Goal: Information Seeking & Learning: Learn about a topic

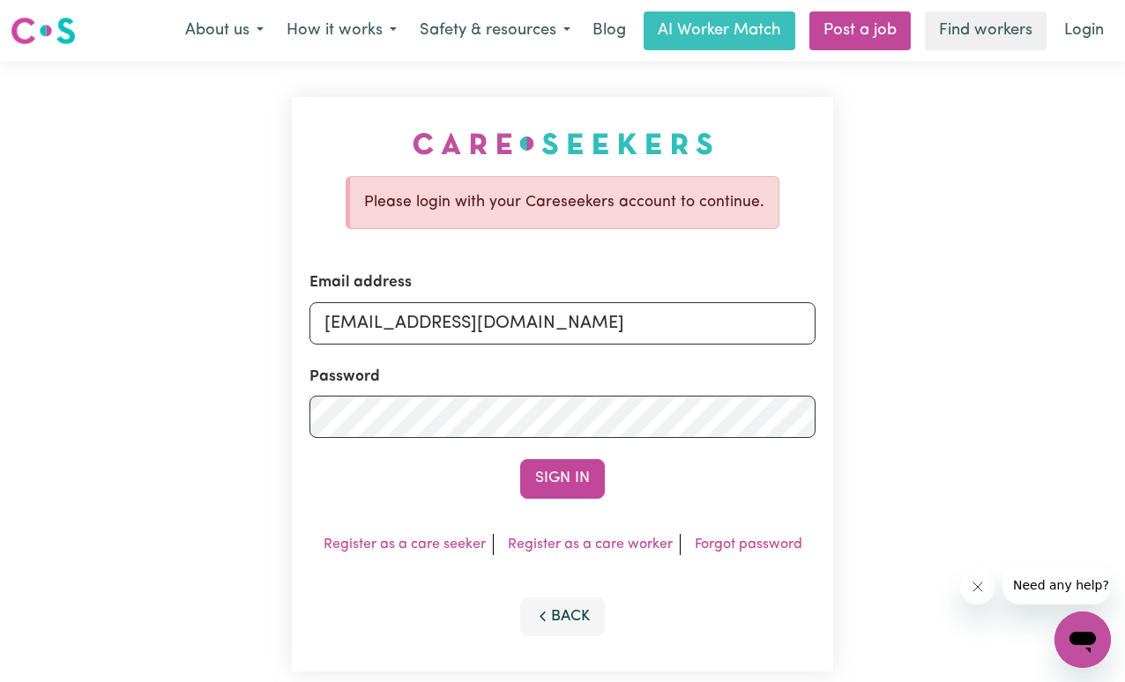
type input "[EMAIL_ADDRESS][DOMAIN_NAME]"
click at [562, 478] on button "Sign In" at bounding box center [562, 478] width 85 height 39
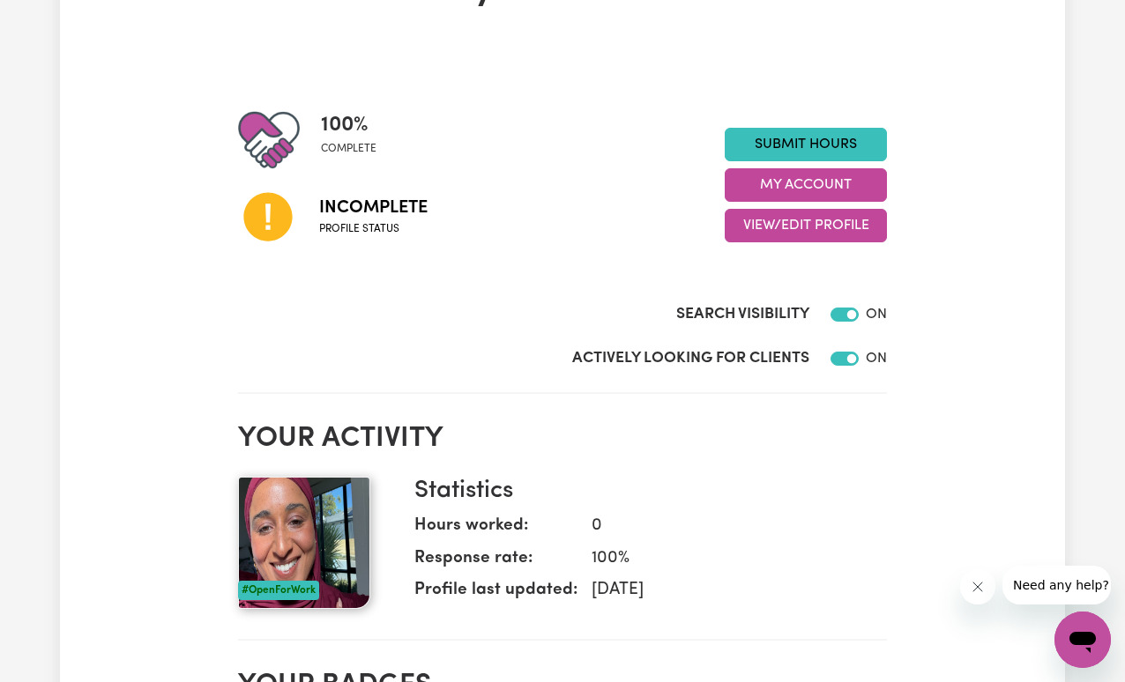
scroll to position [272, 0]
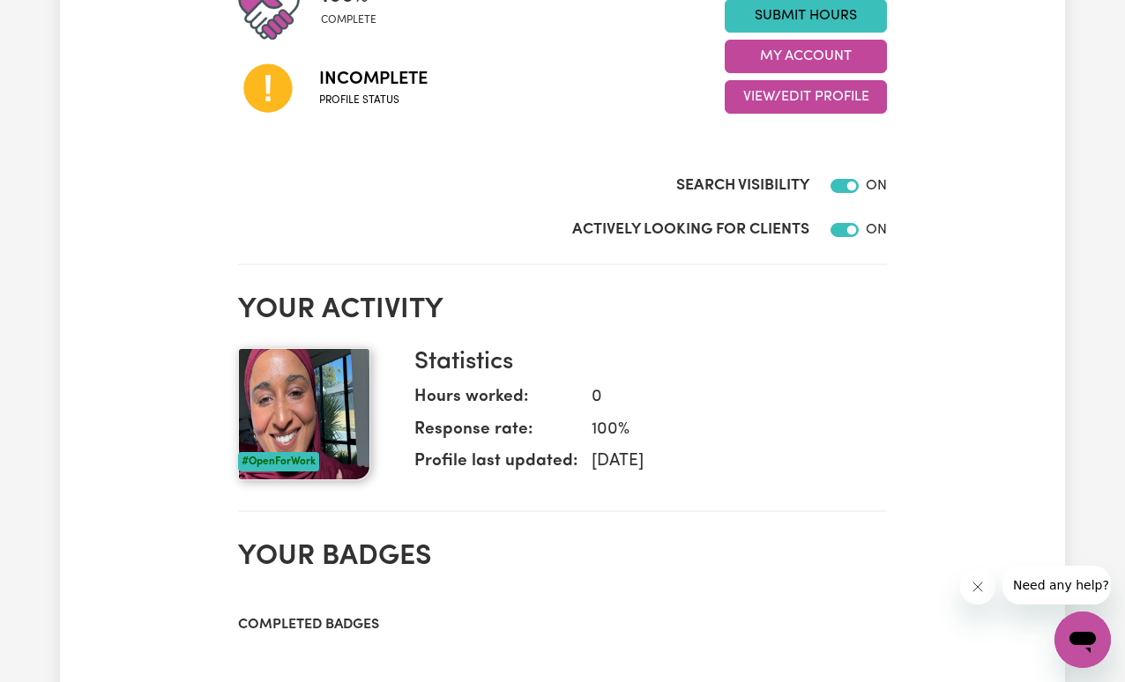
click at [282, 93] on icon at bounding box center [267, 88] width 48 height 48
click at [316, 87] on div at bounding box center [278, 87] width 81 height 90
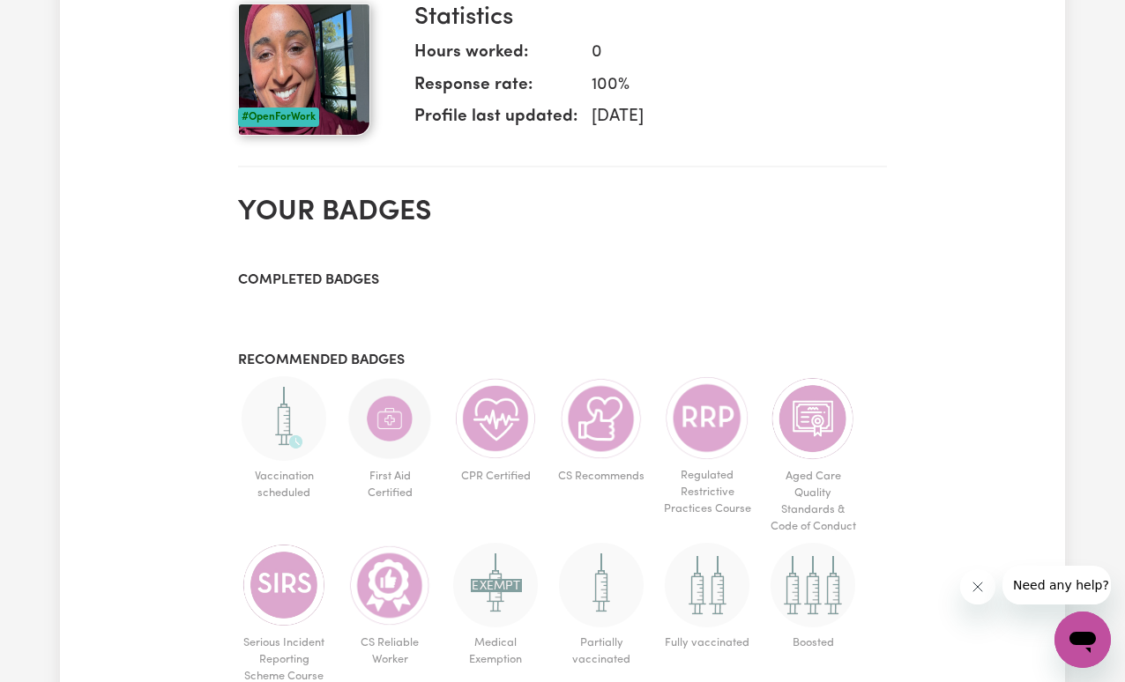
scroll to position [812, 0]
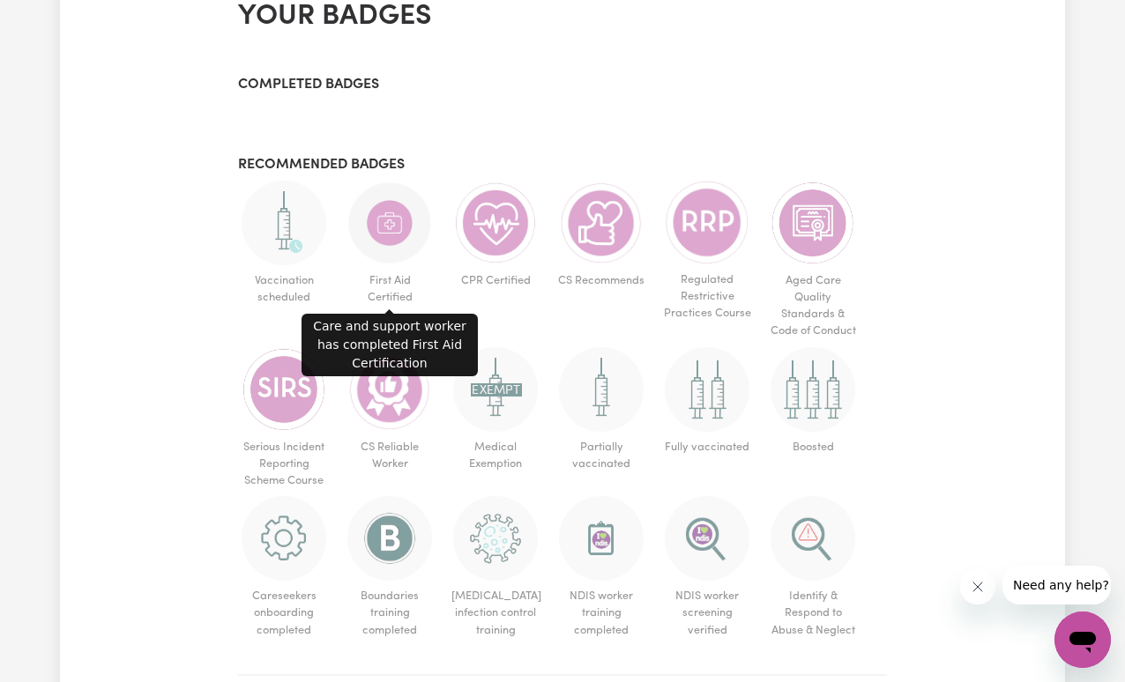
click at [402, 230] on img at bounding box center [389, 223] width 85 height 85
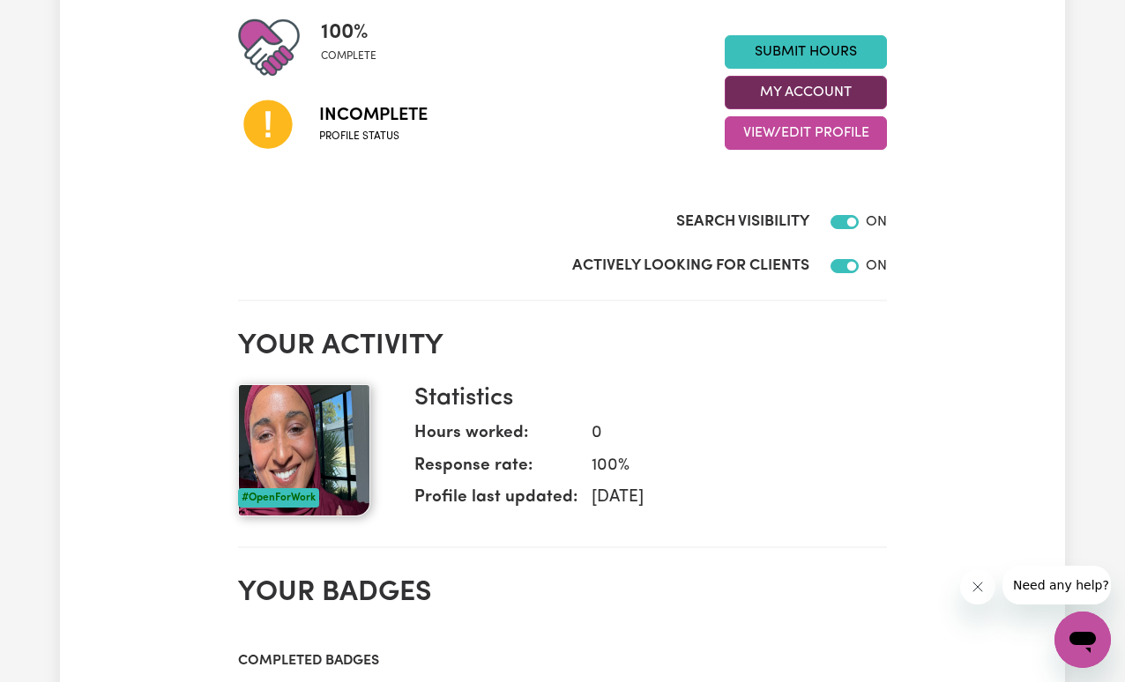
scroll to position [84, 0]
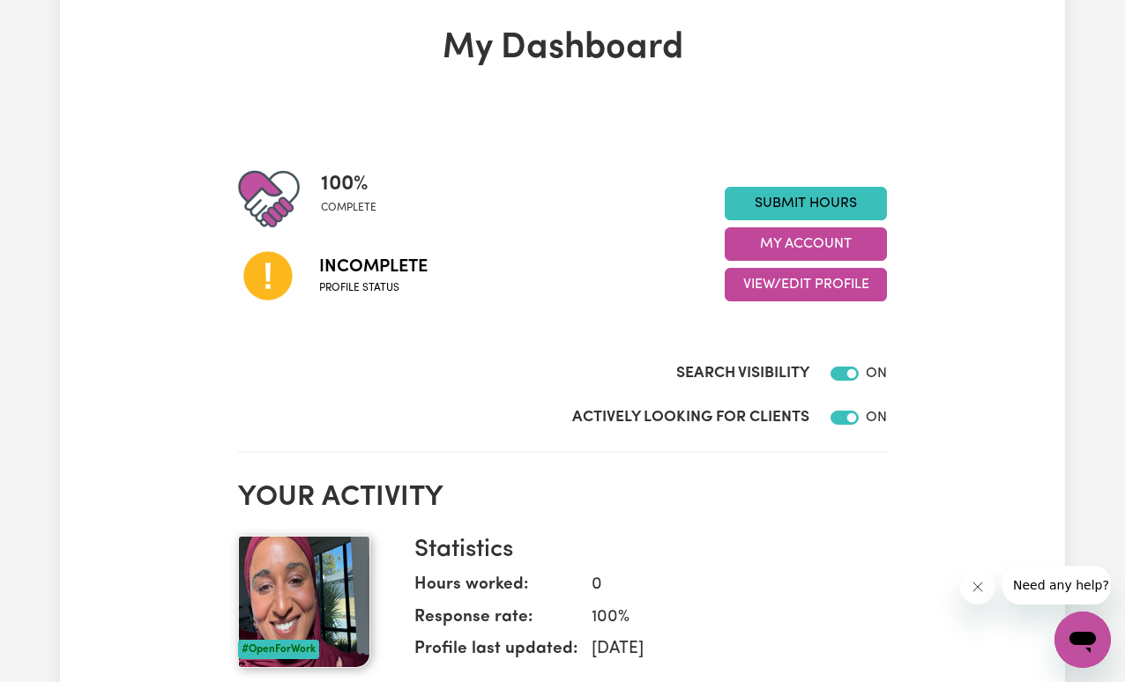
click at [257, 279] on icon at bounding box center [267, 276] width 48 height 48
click at [753, 281] on button "View/Edit Profile" at bounding box center [806, 284] width 162 height 33
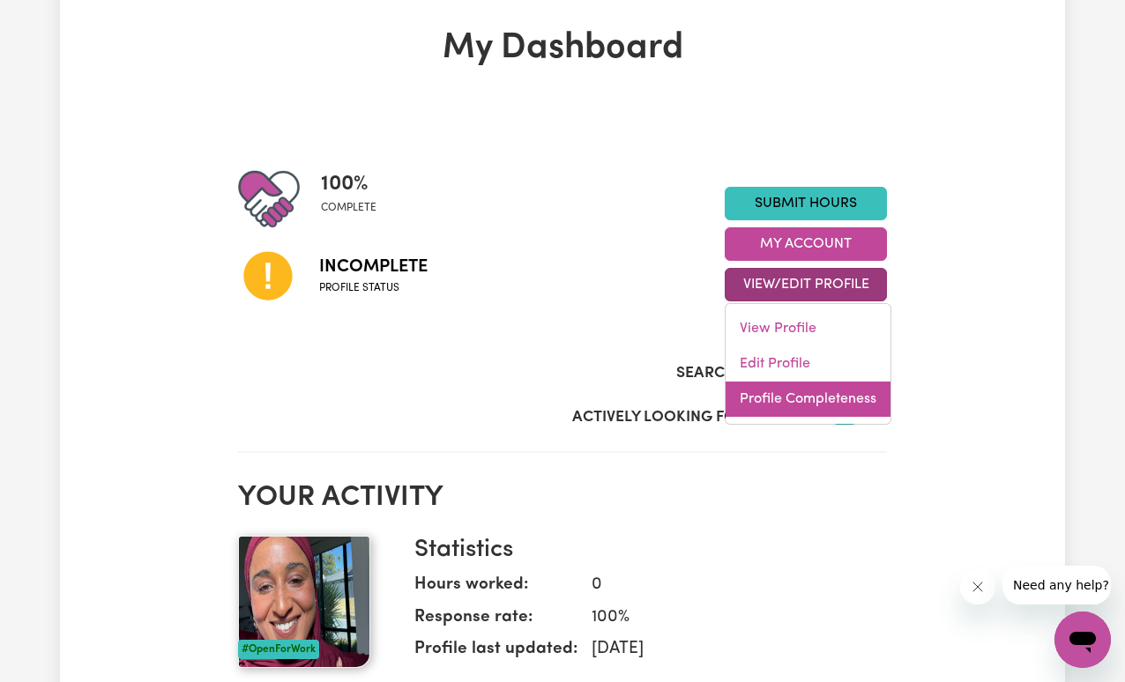
click at [795, 398] on link "Profile Completeness" at bounding box center [807, 399] width 165 height 35
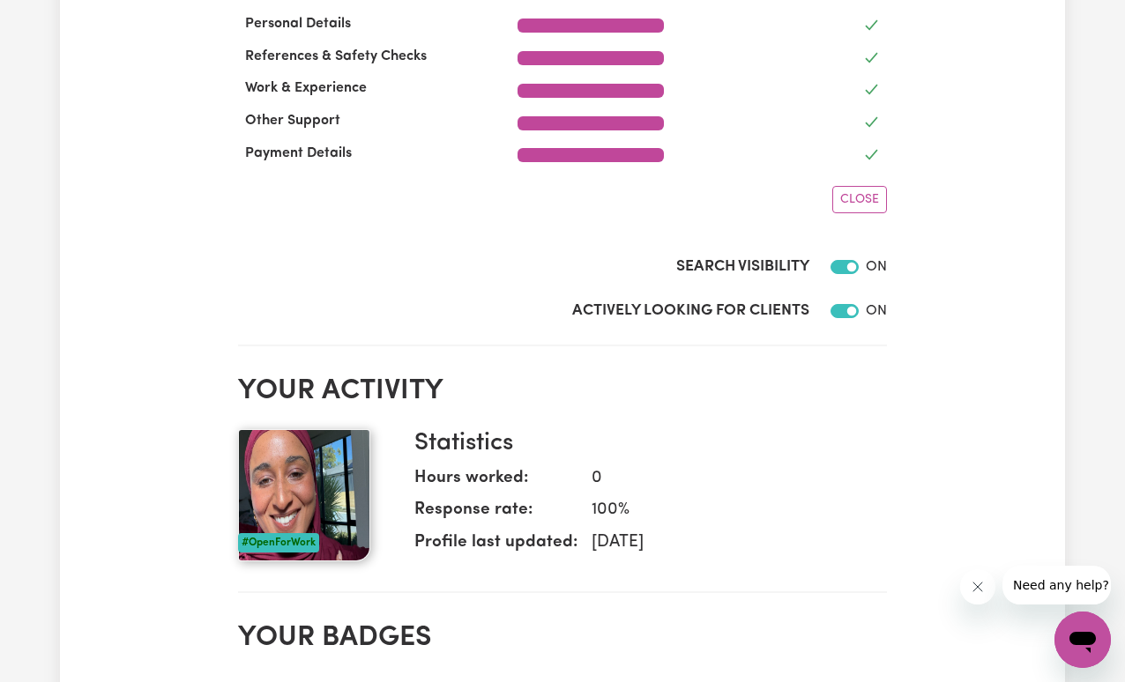
scroll to position [362, 0]
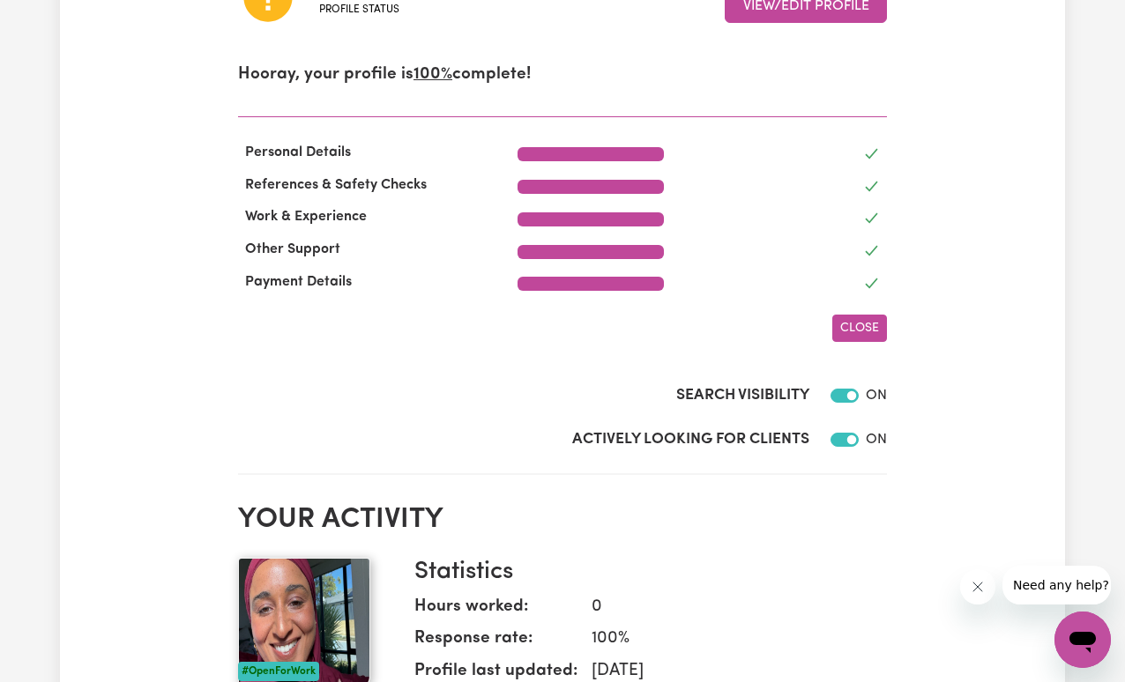
click at [844, 324] on span "Close" at bounding box center [859, 328] width 39 height 13
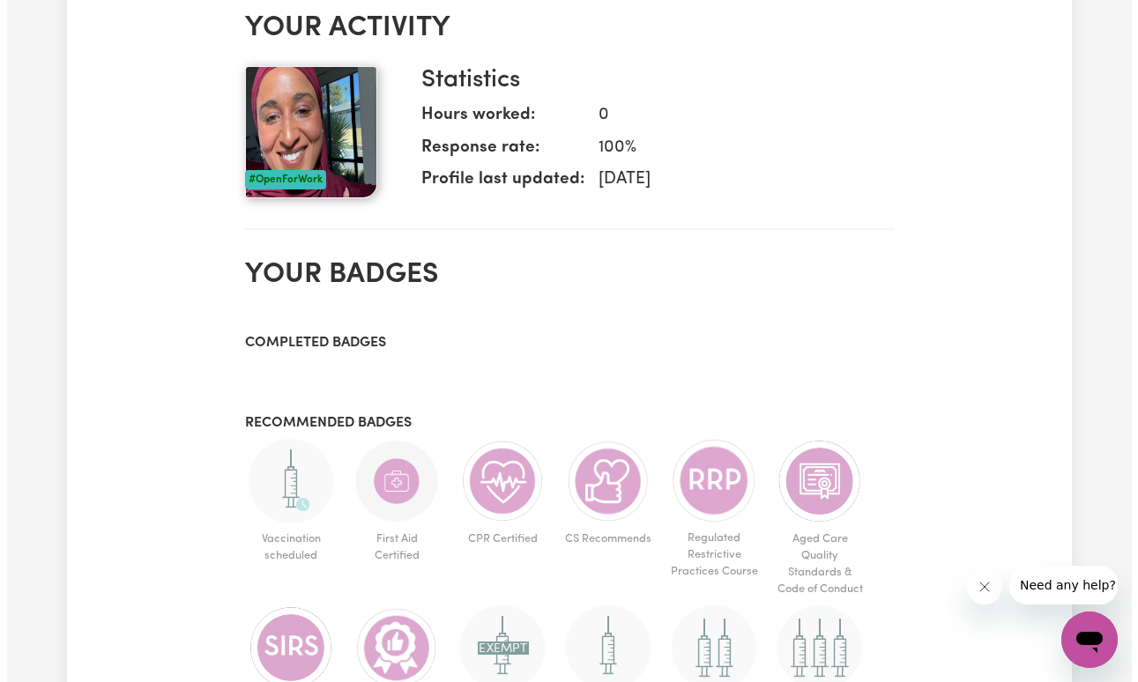
scroll to position [150, 0]
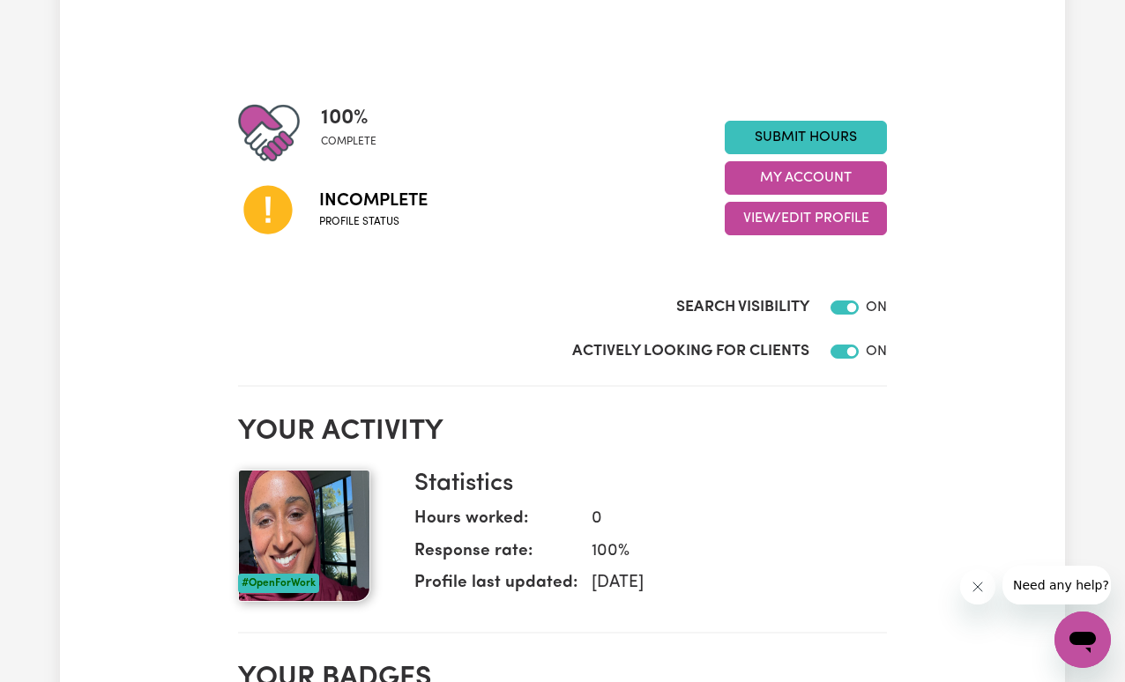
click at [255, 213] on icon at bounding box center [267, 210] width 48 height 48
click at [814, 176] on button "My Account" at bounding box center [806, 177] width 162 height 33
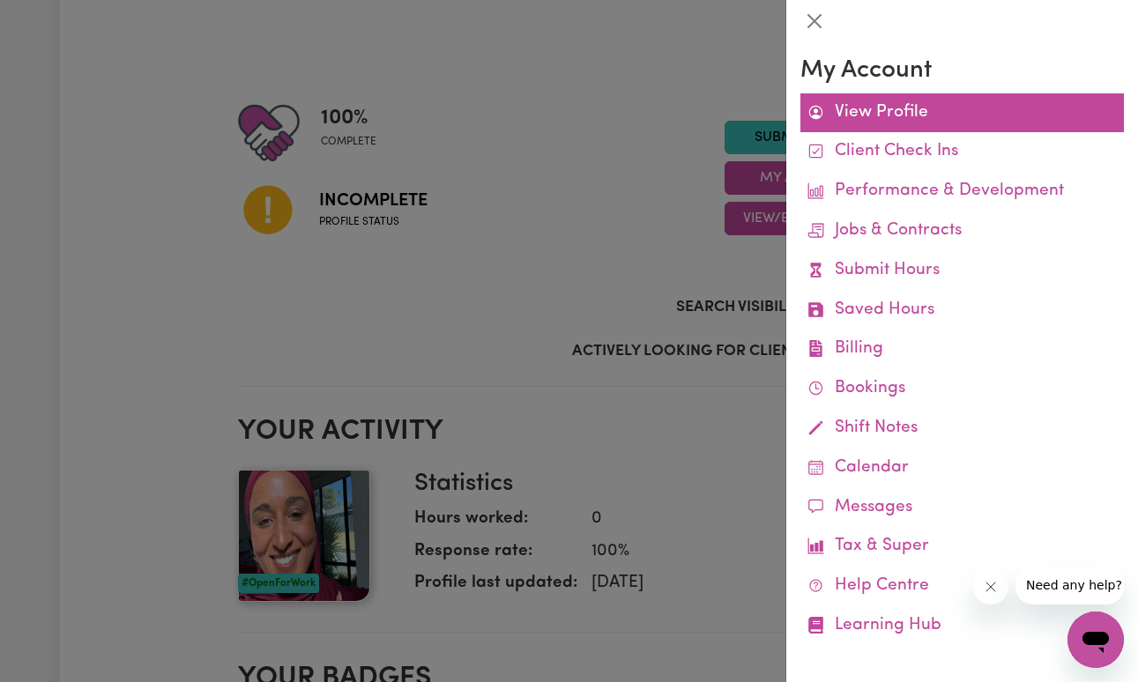
click at [886, 120] on link "View Profile" at bounding box center [962, 113] width 324 height 40
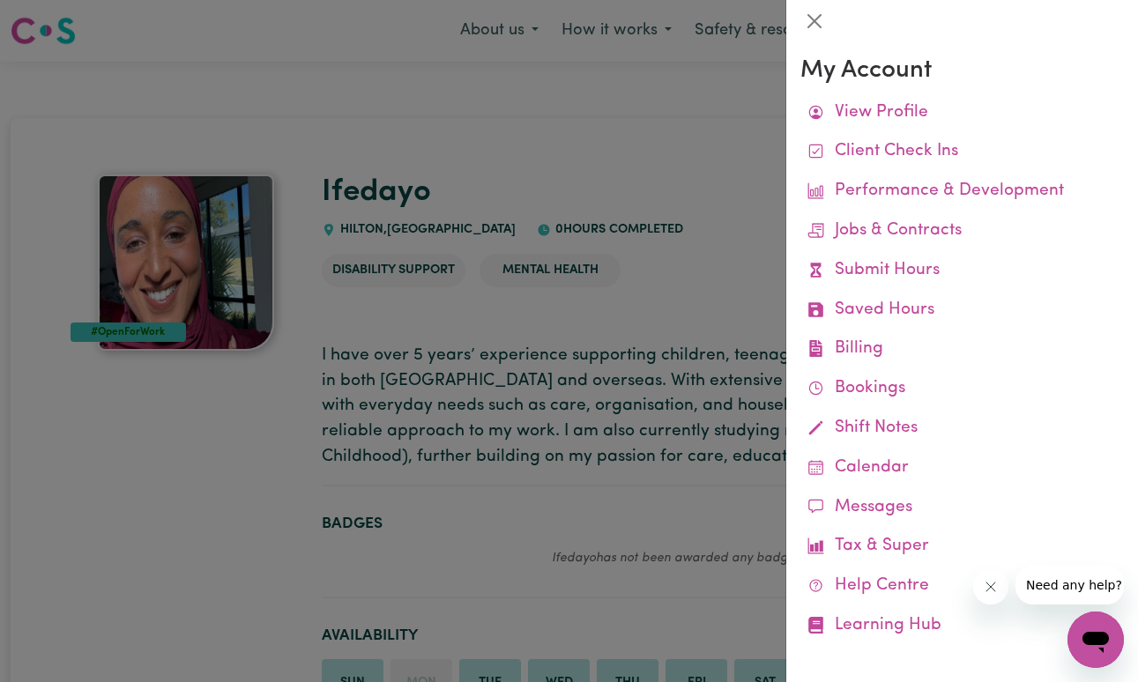
click at [212, 524] on div at bounding box center [569, 341] width 1138 height 682
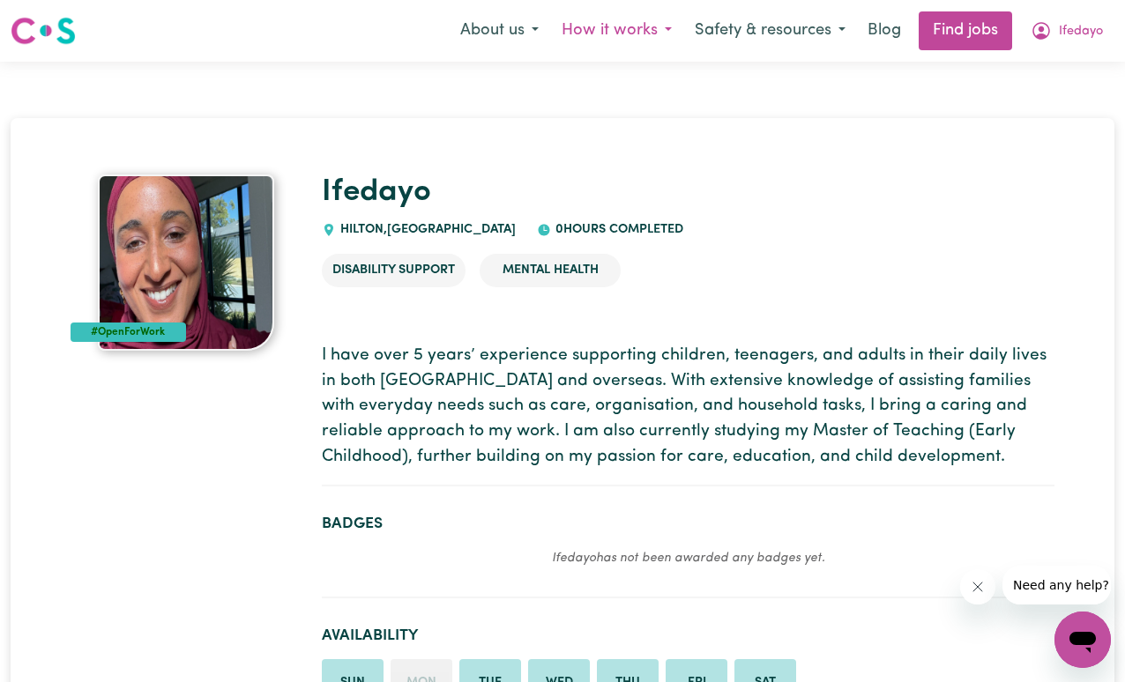
click at [662, 28] on button "How it works" at bounding box center [616, 30] width 133 height 37
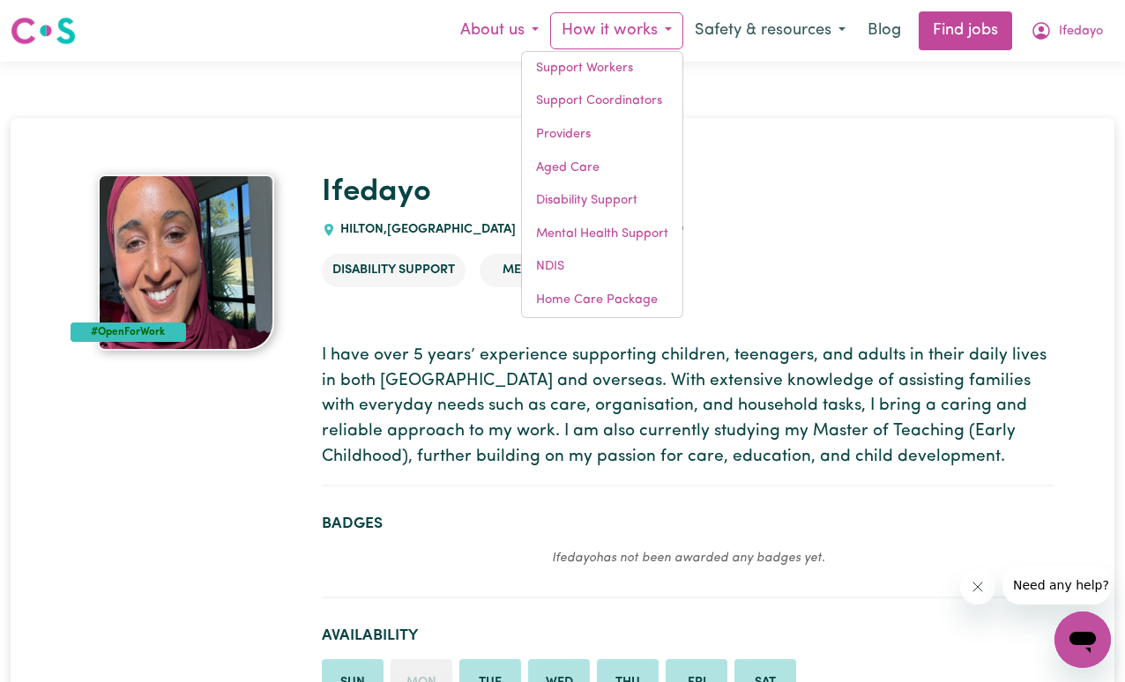
click at [503, 33] on button "About us" at bounding box center [499, 30] width 101 height 37
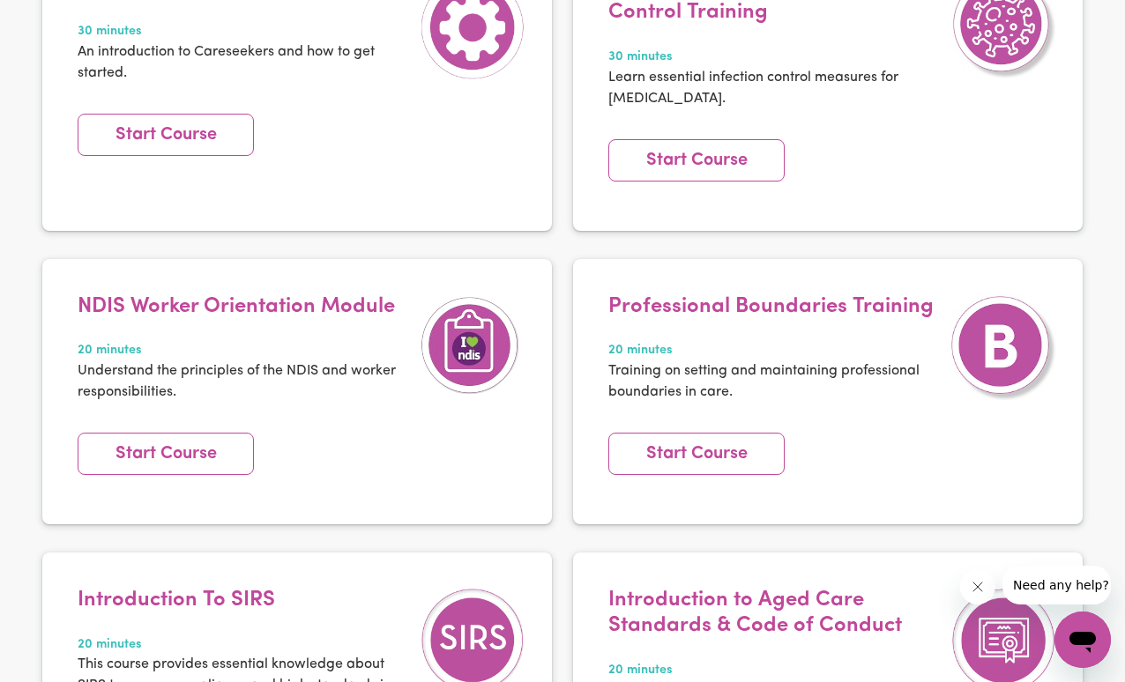
scroll to position [766, 0]
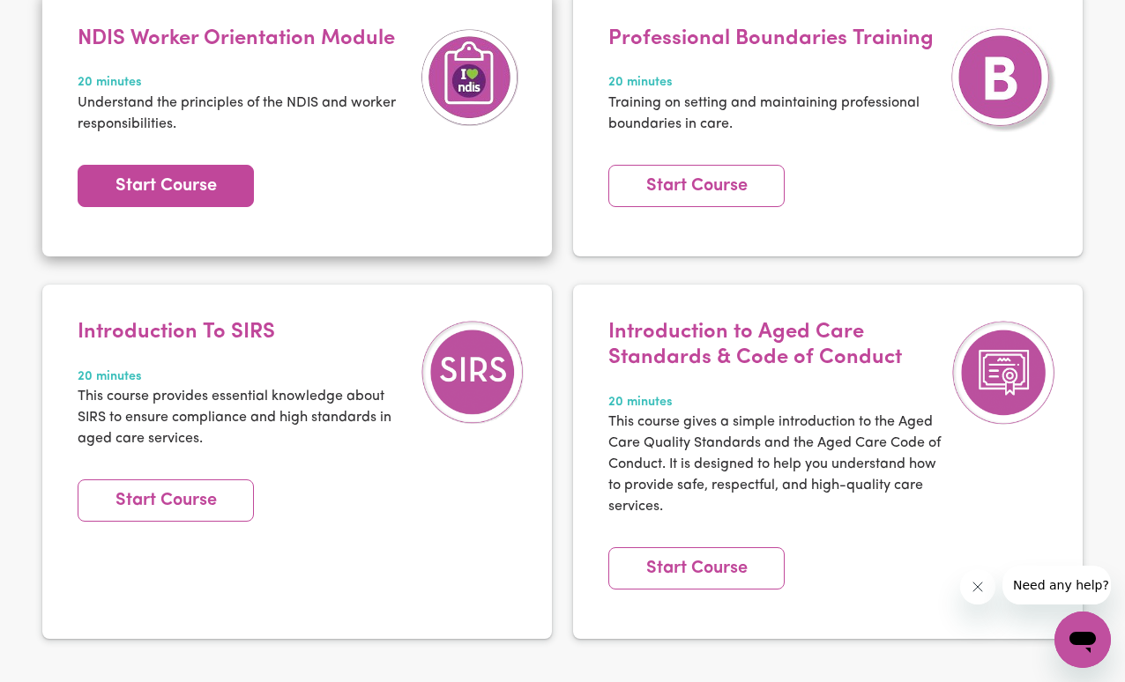
click at [183, 189] on link "Start Course" at bounding box center [166, 186] width 176 height 42
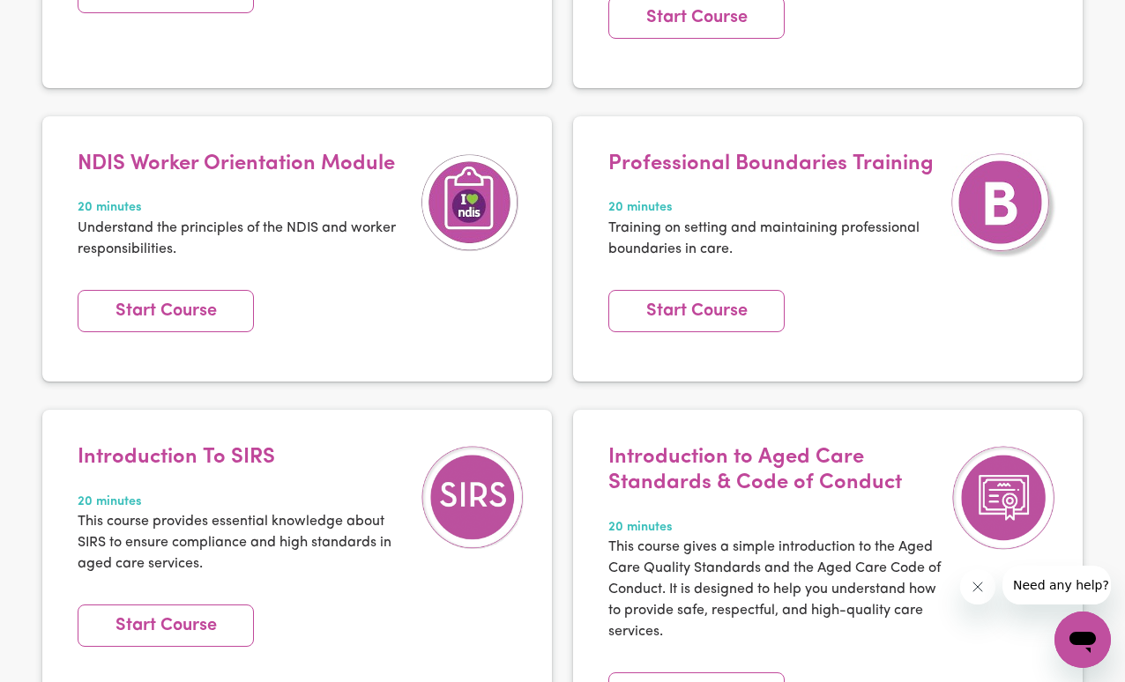
scroll to position [0, 0]
